Goal: Information Seeking & Learning: Learn about a topic

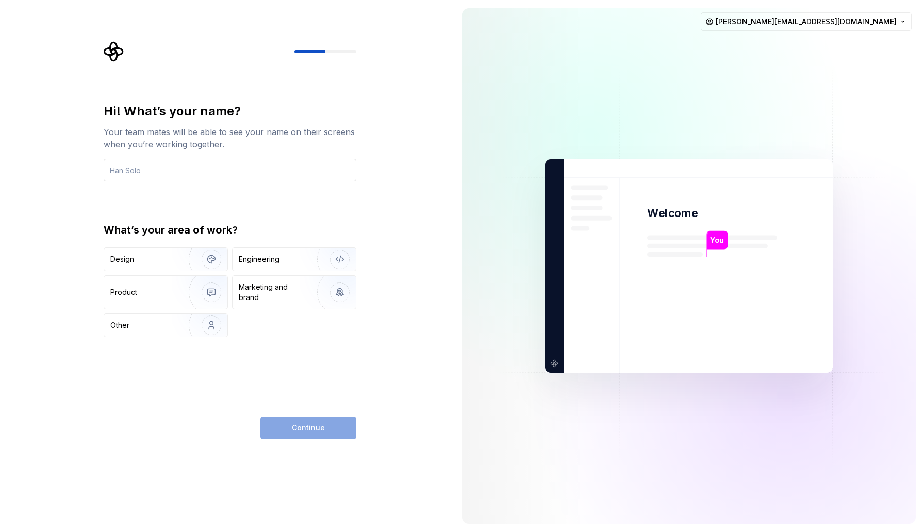
click at [261, 167] on input "text" at bounding box center [230, 170] width 253 height 23
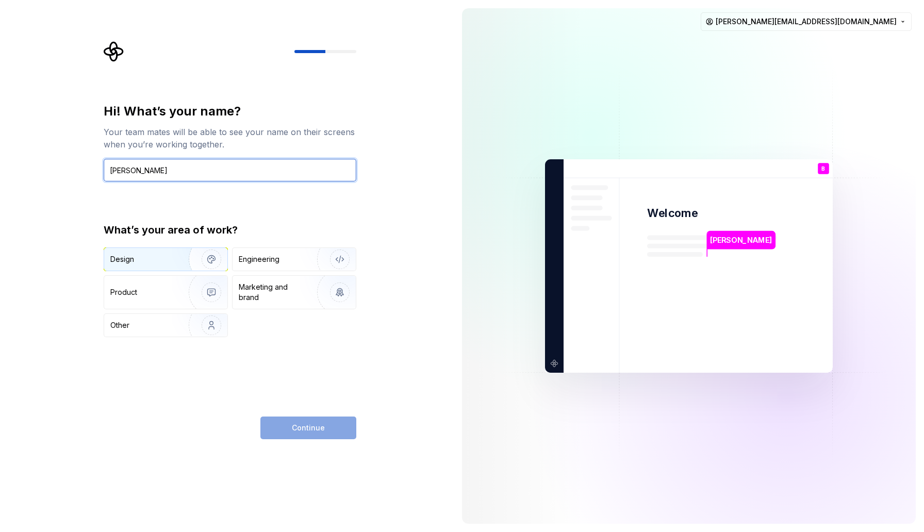
type input "[PERSON_NAME]"
click at [185, 259] on img "button" at bounding box center [205, 259] width 66 height 69
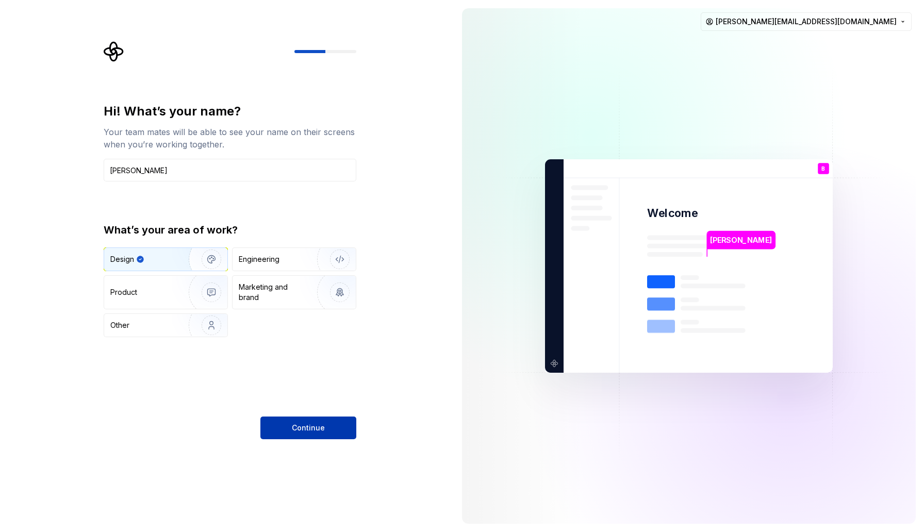
click at [333, 435] on button "Continue" at bounding box center [308, 428] width 96 height 23
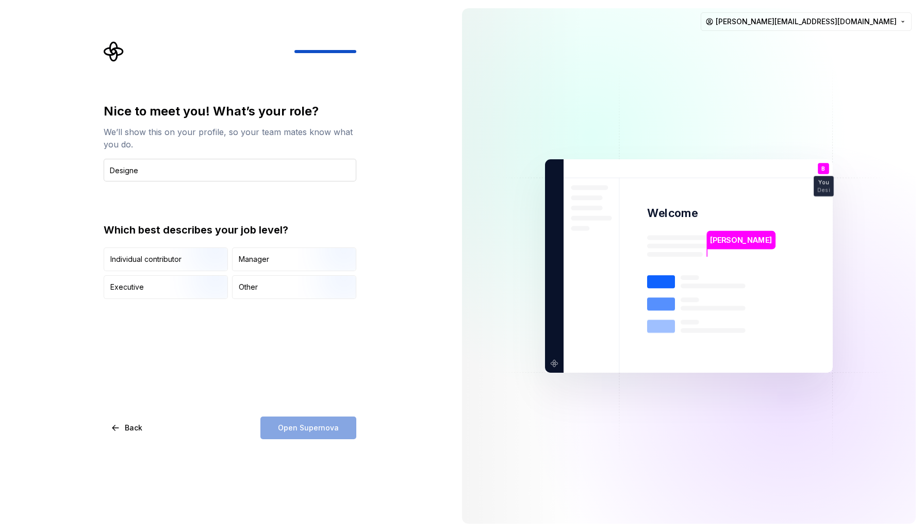
type input "Designer"
click at [255, 286] on div "Other" at bounding box center [248, 287] width 19 height 10
click at [299, 439] on div "Open Supernova" at bounding box center [308, 428] width 96 height 23
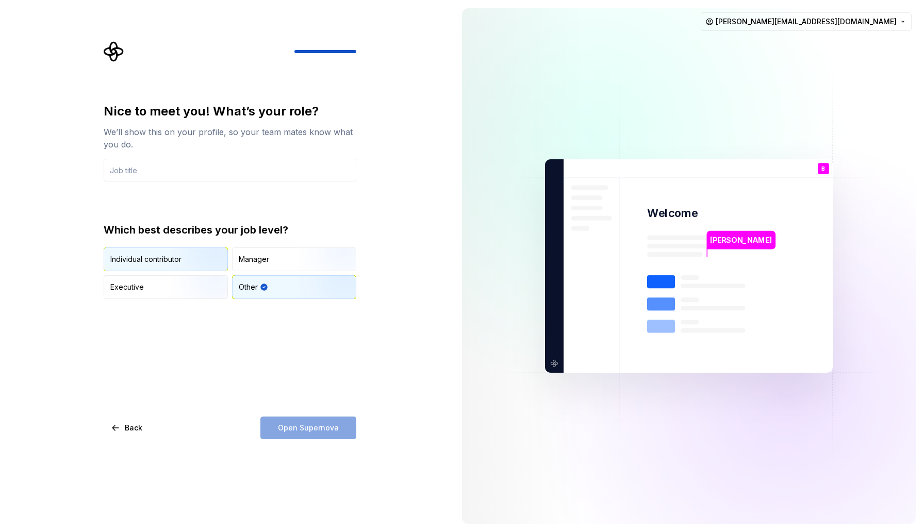
click at [205, 255] on img "button" at bounding box center [203, 272] width 66 height 69
click at [267, 291] on div "Other" at bounding box center [294, 287] width 123 height 23
click at [285, 289] on div "Other" at bounding box center [294, 287] width 123 height 23
click at [272, 173] on input "text" at bounding box center [230, 170] width 253 height 23
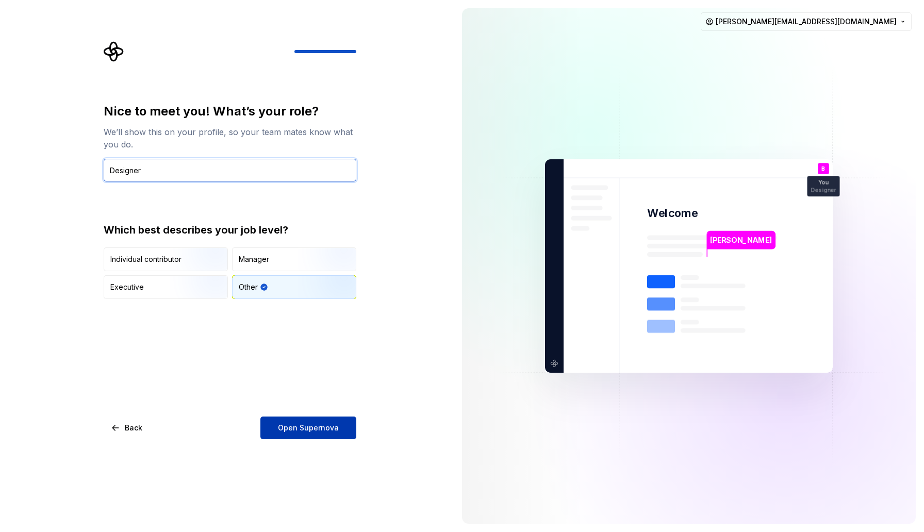
type input "Designer"
click at [301, 434] on button "Open Supernova" at bounding box center [308, 428] width 96 height 23
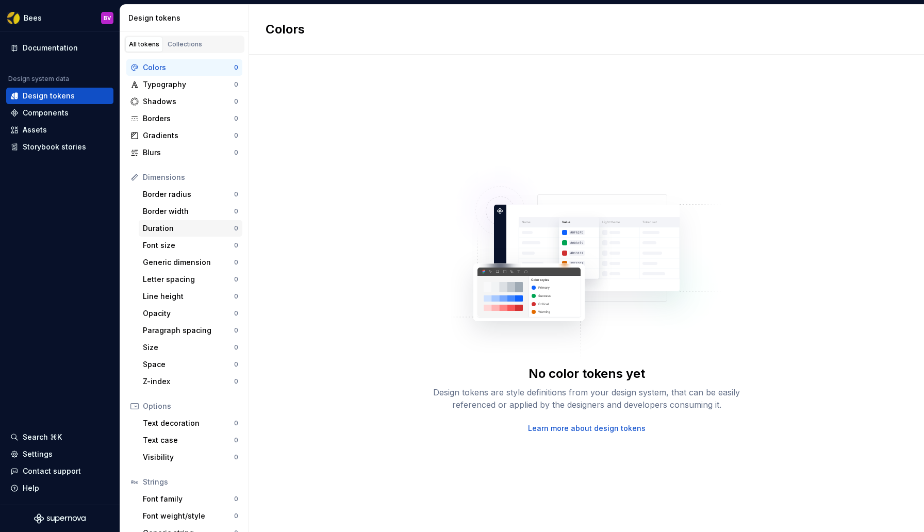
scroll to position [32, 0]
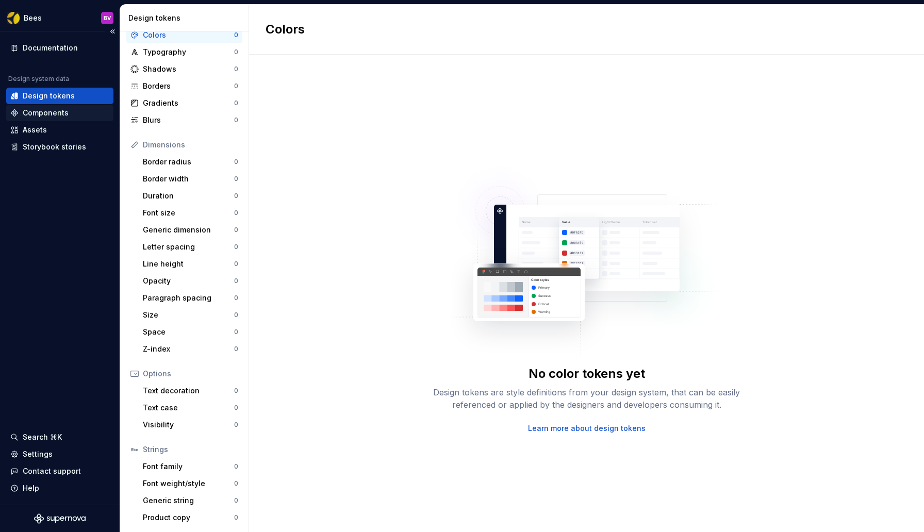
click at [35, 112] on div "Components" at bounding box center [46, 113] width 46 height 10
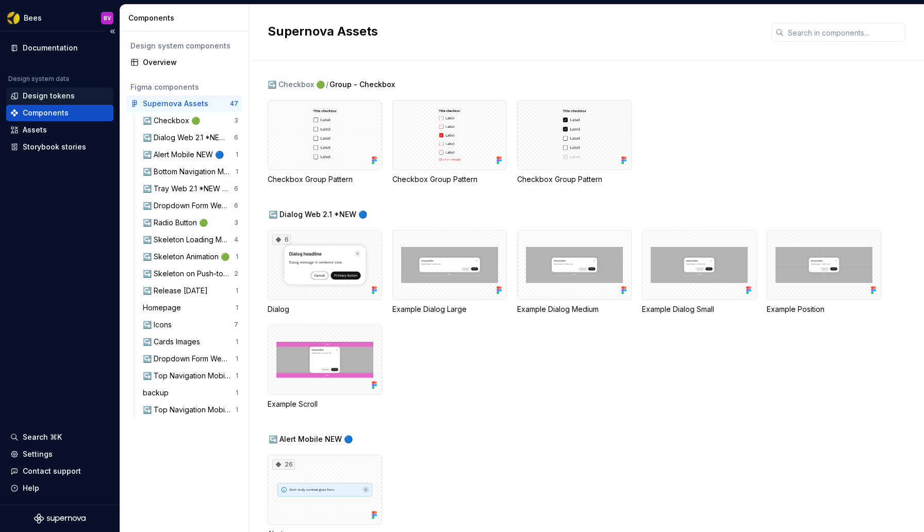
click at [70, 95] on div "Design tokens" at bounding box center [49, 96] width 52 height 10
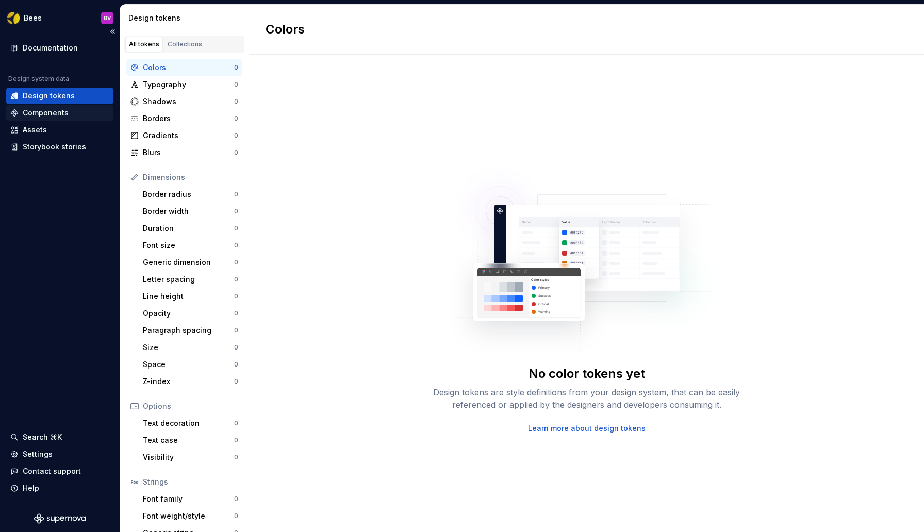
click at [75, 113] on div "Components" at bounding box center [59, 113] width 99 height 10
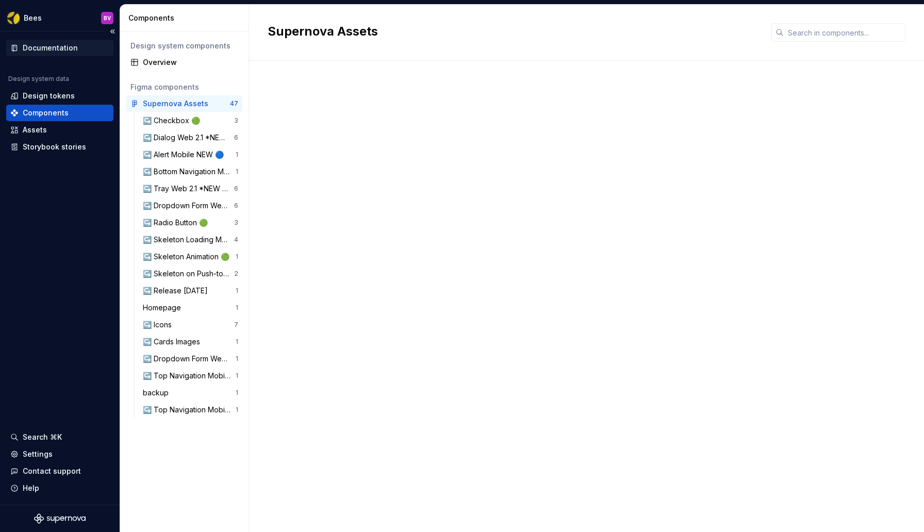
click at [58, 46] on div "Documentation" at bounding box center [50, 48] width 55 height 10
